Goal: Task Accomplishment & Management: Use online tool/utility

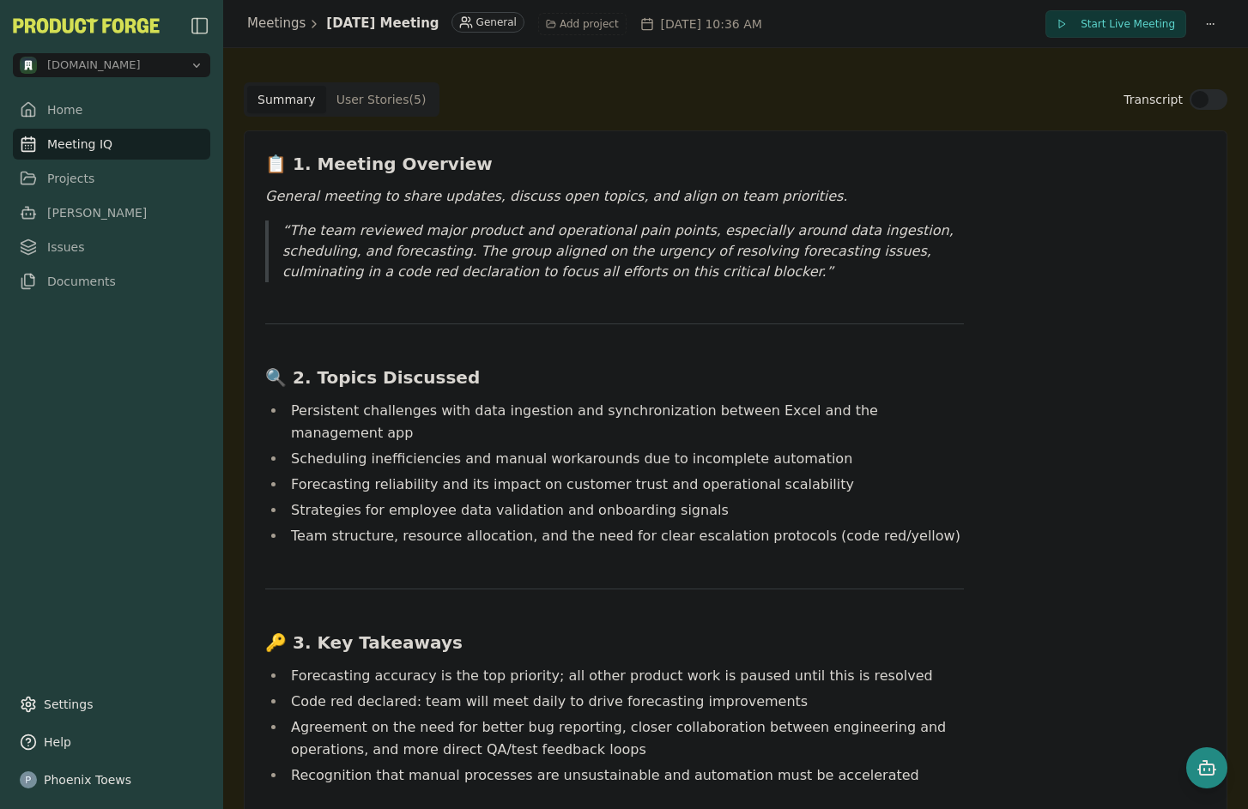
click at [64, 142] on link "Meeting IQ" at bounding box center [111, 144] width 197 height 31
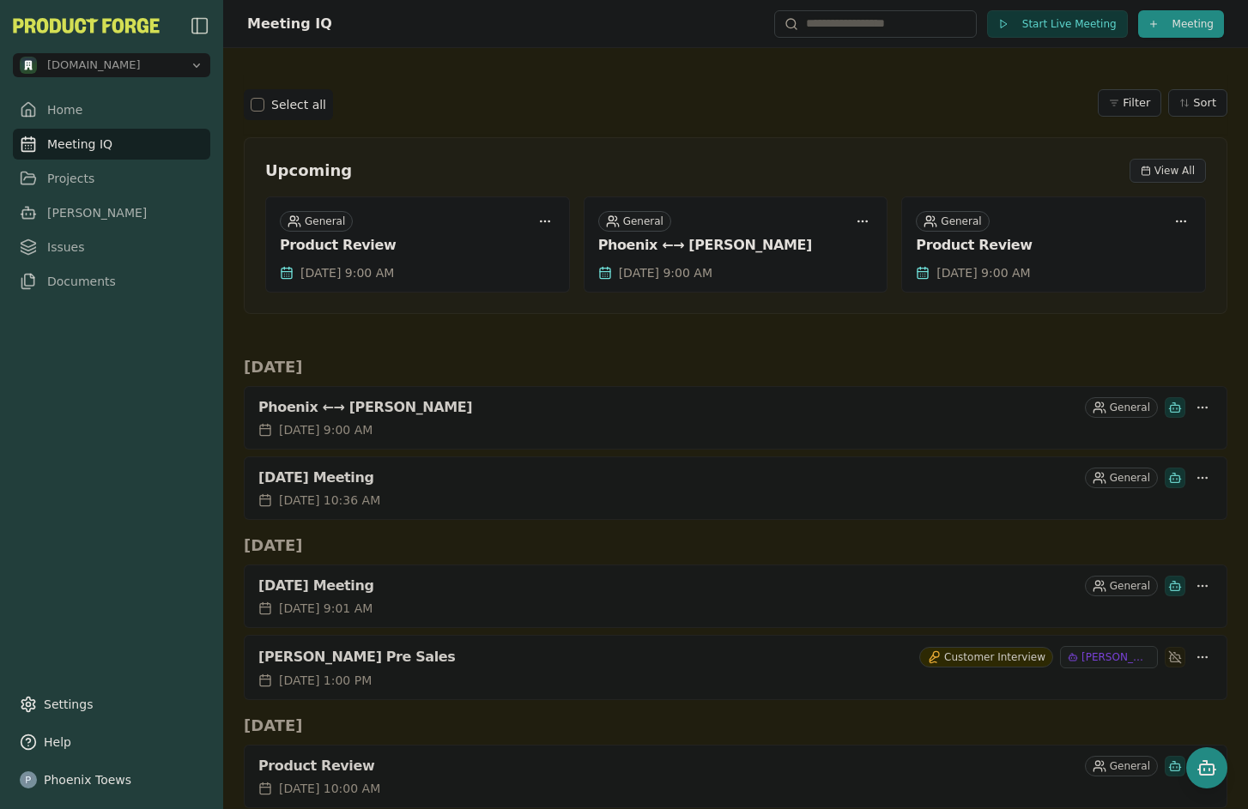
click at [1166, 168] on span "View All" at bounding box center [1174, 171] width 40 height 14
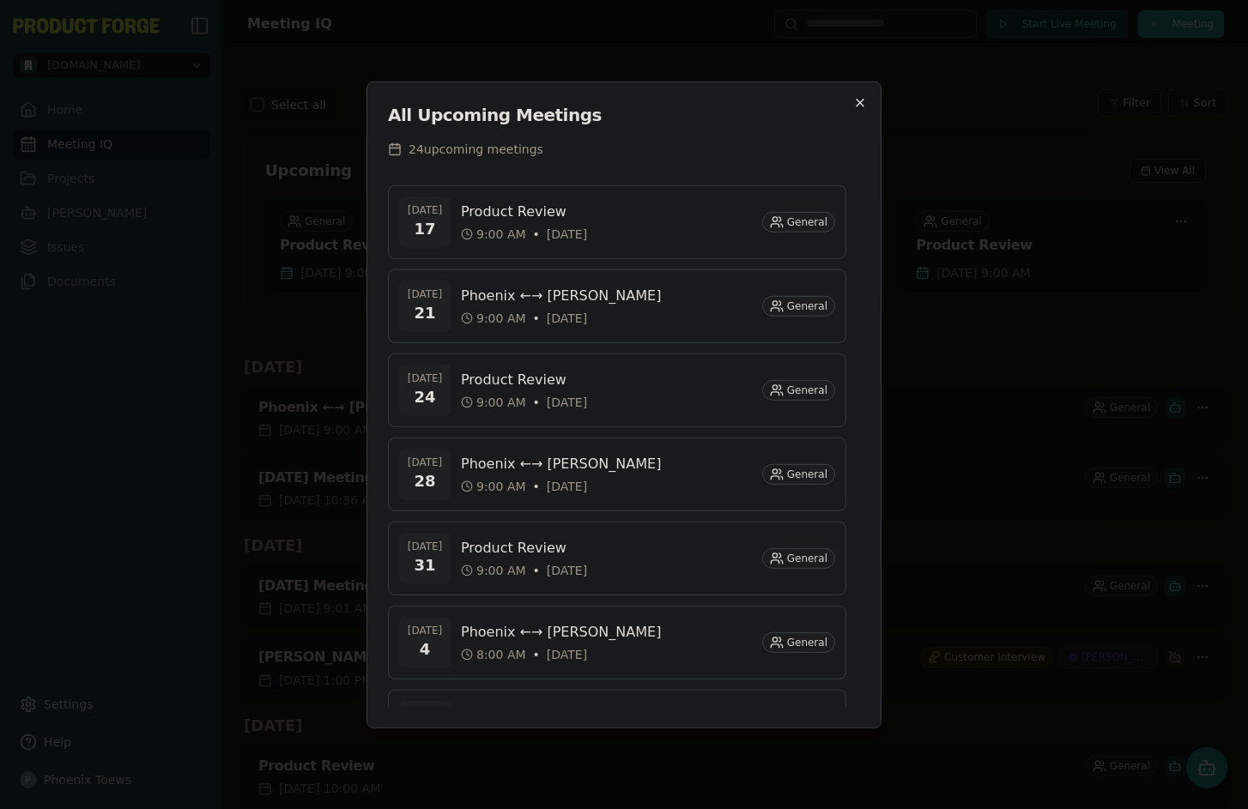
click at [858, 95] on icon "button" at bounding box center [860, 102] width 14 height 14
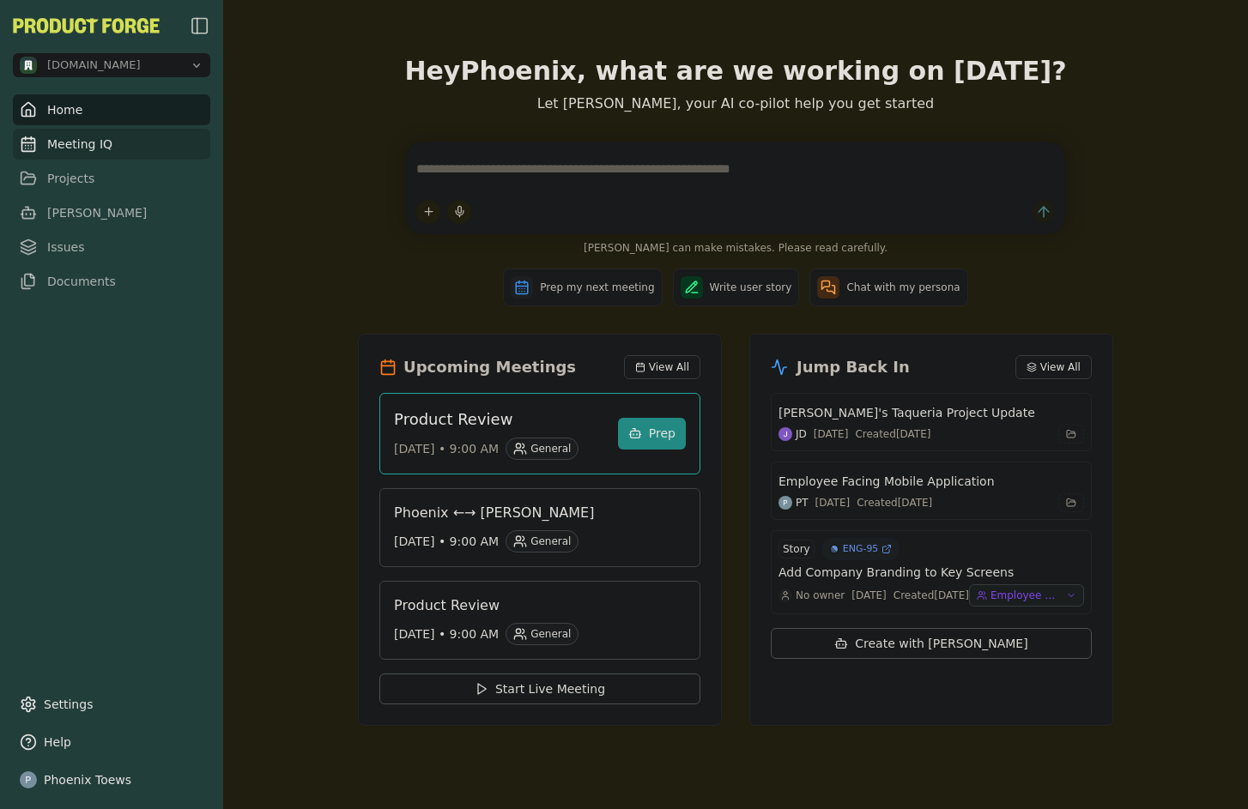
click at [123, 146] on link "Meeting IQ" at bounding box center [111, 144] width 197 height 31
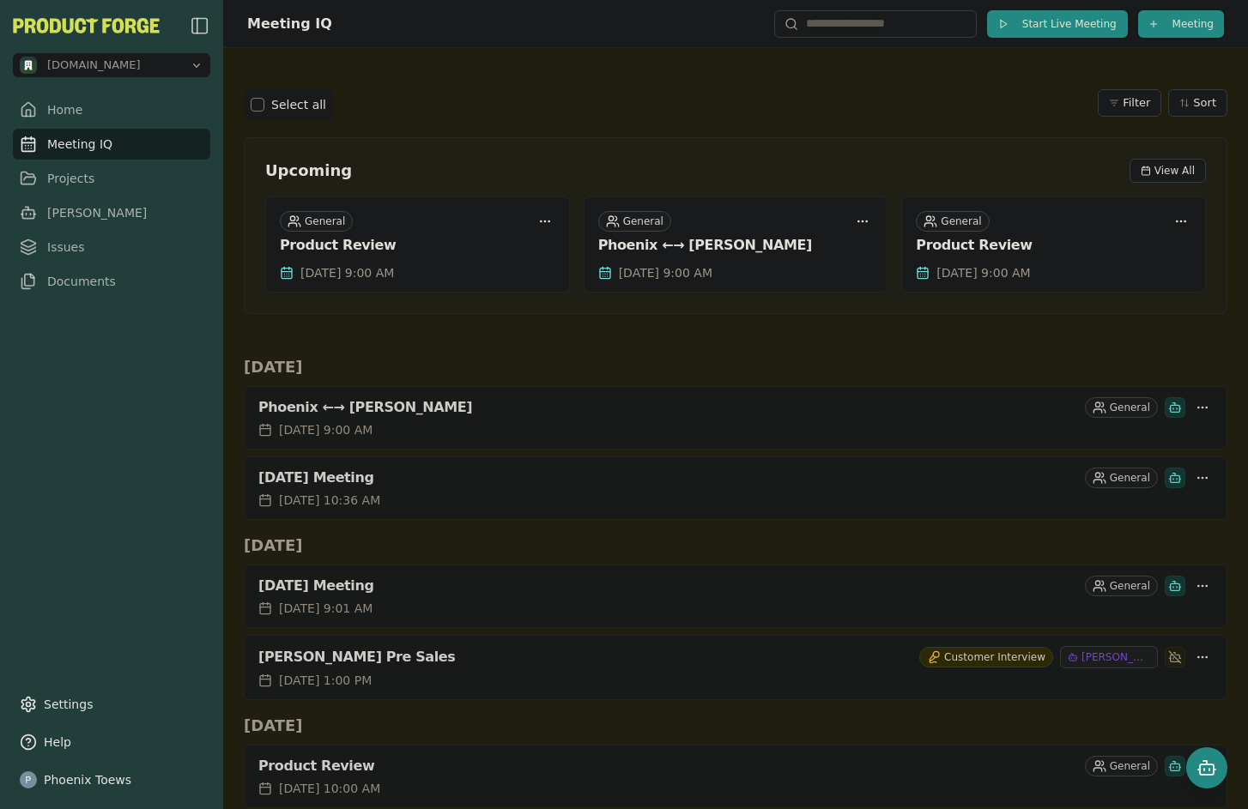
click at [1004, 27] on button "Start Live Meeting" at bounding box center [1057, 23] width 141 height 27
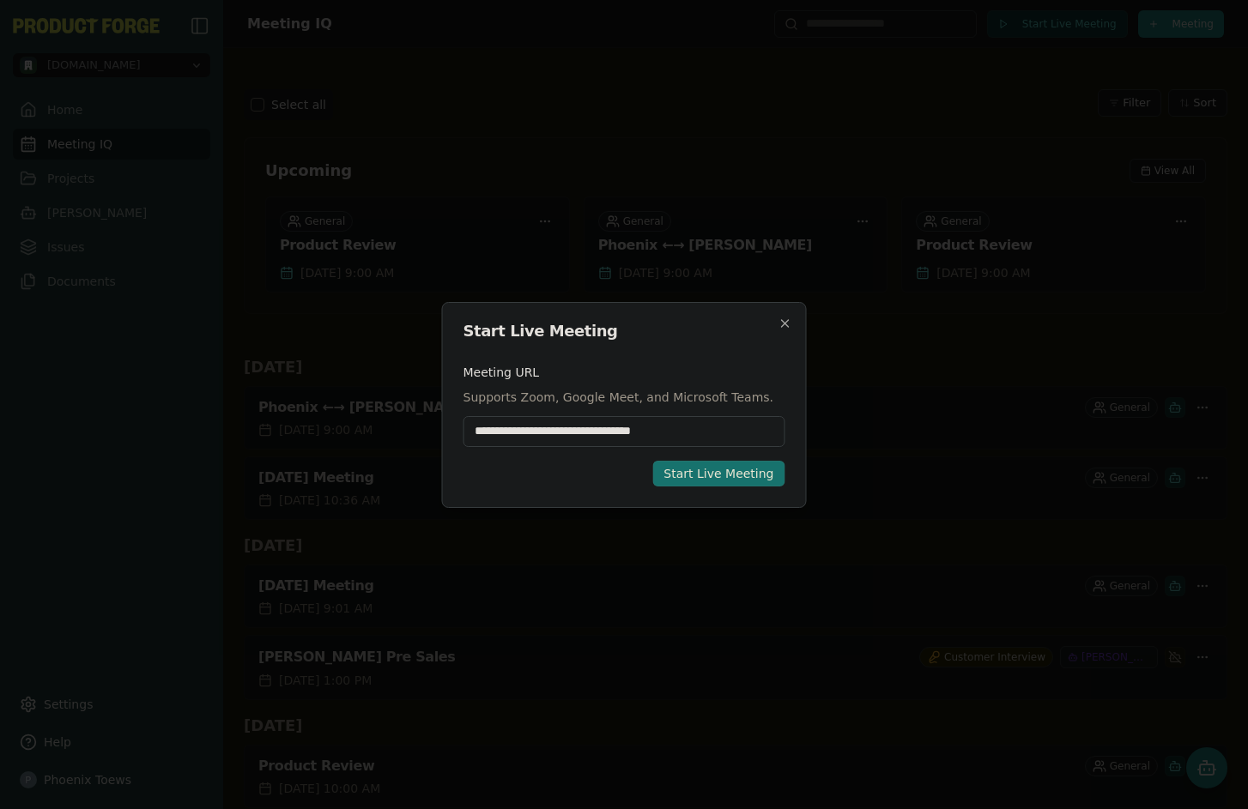
type input "**********"
click at [695, 471] on div "Start Live Meeting" at bounding box center [718, 473] width 110 height 17
